Goal: Transaction & Acquisition: Purchase product/service

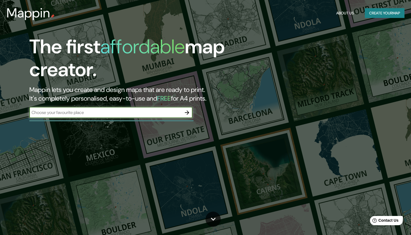
click at [153, 114] on input "text" at bounding box center [105, 112] width 152 height 6
type input "[GEOGRAPHIC_DATA][PERSON_NAME]"
click at [188, 113] on icon "button" at bounding box center [187, 112] width 4 height 4
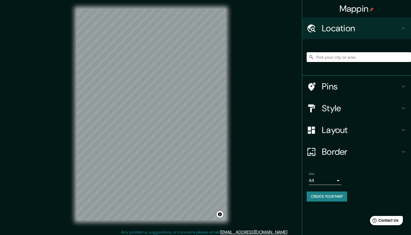
click at [328, 56] on input "Pick your city or area" at bounding box center [359, 57] width 104 height 10
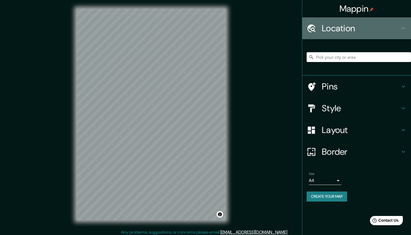
click at [401, 27] on icon at bounding box center [404, 28] width 7 height 7
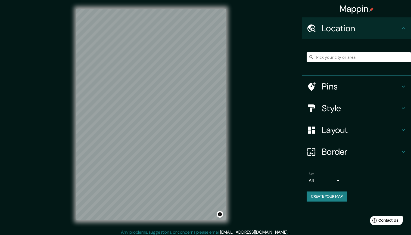
click at [404, 28] on icon at bounding box center [404, 28] width 7 height 7
click at [330, 59] on input "Pick your city or area" at bounding box center [359, 57] width 104 height 10
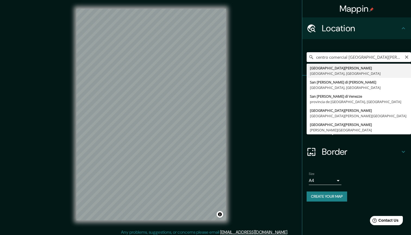
drag, startPoint x: 387, startPoint y: 59, endPoint x: 326, endPoint y: 53, distance: 61.5
click at [326, 53] on input "centro comercial [GEOGRAPHIC_DATA][PERSON_NAME]" at bounding box center [359, 57] width 104 height 10
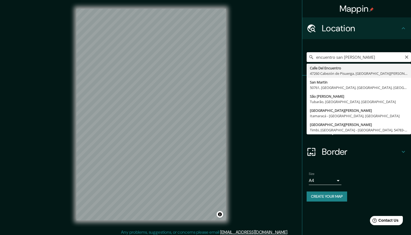
drag, startPoint x: 326, startPoint y: 53, endPoint x: 364, endPoint y: 57, distance: 38.8
click at [364, 57] on input "encuentro san [PERSON_NAME]" at bounding box center [359, 57] width 104 height 10
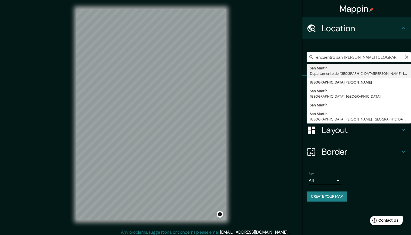
drag, startPoint x: 369, startPoint y: 69, endPoint x: 343, endPoint y: 74, distance: 26.6
type input "[GEOGRAPHIC_DATA][PERSON_NAME], [GEOGRAPHIC_DATA][PERSON_NAME], [GEOGRAPHIC_DAT…"
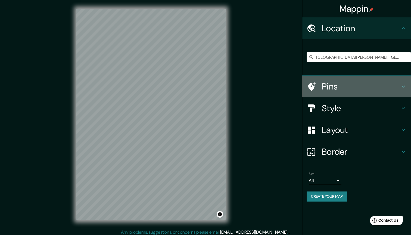
click at [404, 86] on icon at bounding box center [404, 86] width 7 height 7
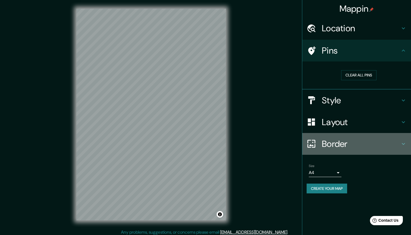
click at [403, 141] on icon at bounding box center [404, 144] width 7 height 7
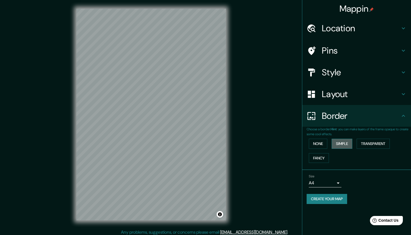
click at [339, 141] on button "Simple" at bounding box center [342, 144] width 21 height 10
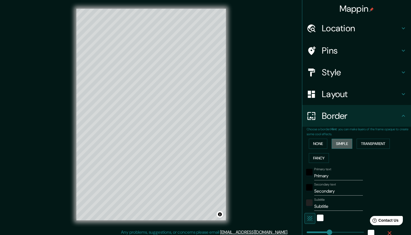
click at [342, 141] on button "Simple" at bounding box center [342, 144] width 21 height 10
click at [369, 143] on button "Transparent" at bounding box center [373, 144] width 33 height 10
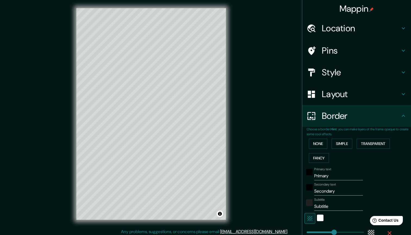
scroll to position [1, 0]
click at [323, 154] on button "Fancy" at bounding box center [319, 158] width 20 height 10
click at [321, 144] on button "None" at bounding box center [318, 144] width 19 height 10
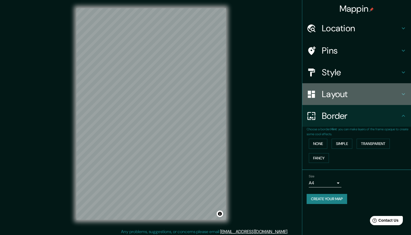
click at [403, 93] on icon at bounding box center [404, 94] width 7 height 7
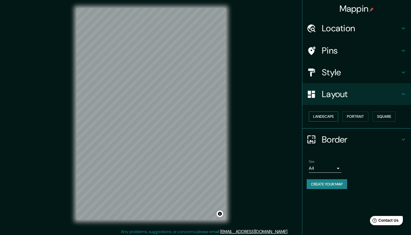
click at [335, 113] on button "Landscape" at bounding box center [323, 117] width 29 height 10
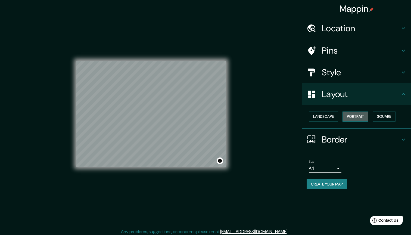
click at [359, 114] on button "Portrait" at bounding box center [356, 117] width 26 height 10
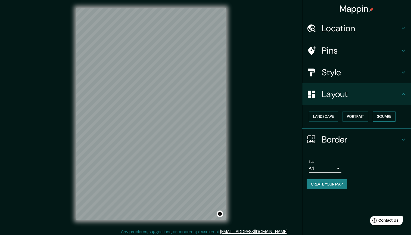
click at [385, 116] on button "Square" at bounding box center [384, 117] width 23 height 10
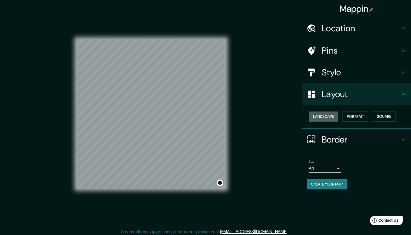
click at [334, 116] on button "Landscape" at bounding box center [323, 117] width 29 height 10
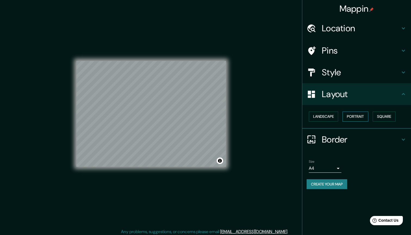
click at [363, 117] on button "Portrait" at bounding box center [356, 117] width 26 height 10
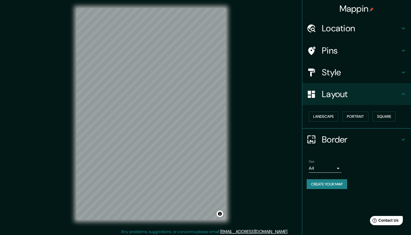
click at [405, 96] on icon at bounding box center [404, 94] width 7 height 7
click at [405, 74] on icon at bounding box center [404, 72] width 7 height 7
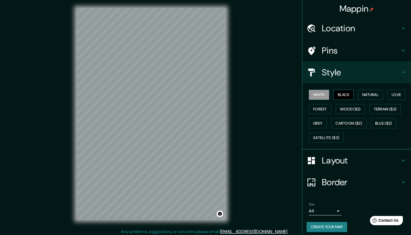
click at [348, 95] on button "Black" at bounding box center [344, 95] width 20 height 10
click at [376, 94] on button "Natural" at bounding box center [370, 95] width 25 height 10
click at [398, 94] on button "Love" at bounding box center [397, 95] width 18 height 10
click at [325, 107] on button "Forest" at bounding box center [320, 109] width 23 height 10
click at [351, 108] on button "Wood ($2)" at bounding box center [350, 109] width 29 height 10
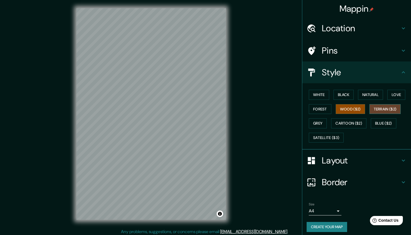
click at [387, 108] on button "Terrain ($2)" at bounding box center [386, 109] width 32 height 10
click at [325, 124] on button "Grey" at bounding box center [318, 123] width 18 height 10
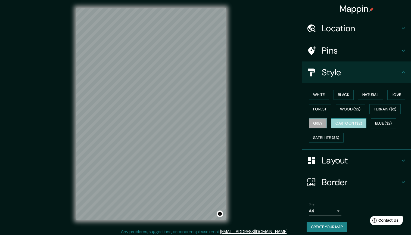
click at [346, 123] on button "Cartoon ($2)" at bounding box center [348, 123] width 35 height 10
click at [69, 144] on div "© Mapbox © OpenStreetMap Improve this map" at bounding box center [151, 113] width 167 height 229
click at [381, 119] on button "Blue ($2)" at bounding box center [384, 123] width 26 height 10
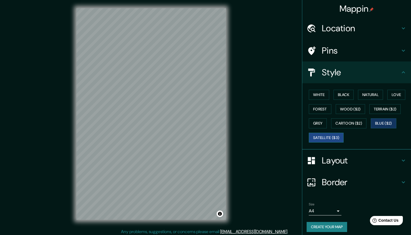
click at [333, 134] on button "Satellite ($3)" at bounding box center [326, 138] width 35 height 10
